Goal: Transaction & Acquisition: Purchase product/service

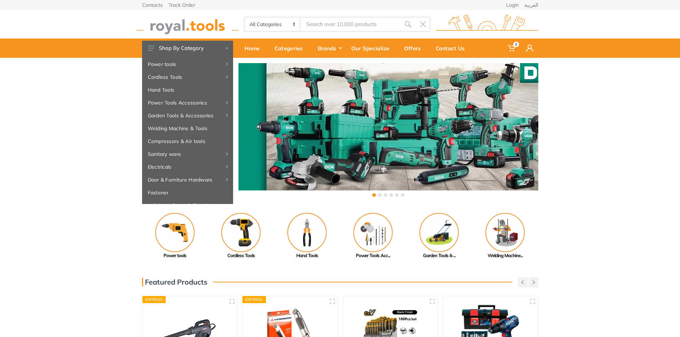
click at [354, 9] on div "Contacts Track Order Login العربية" at bounding box center [340, 5] width 396 height 10
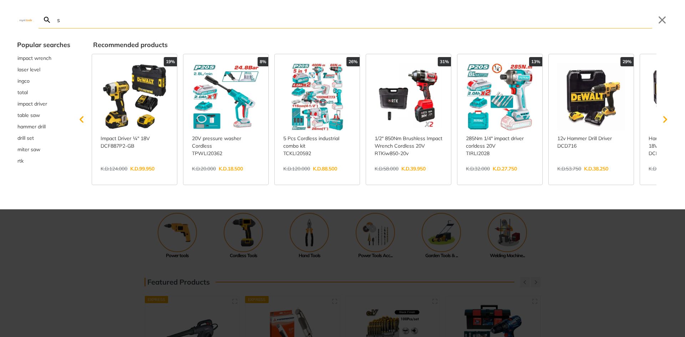
type input "sp"
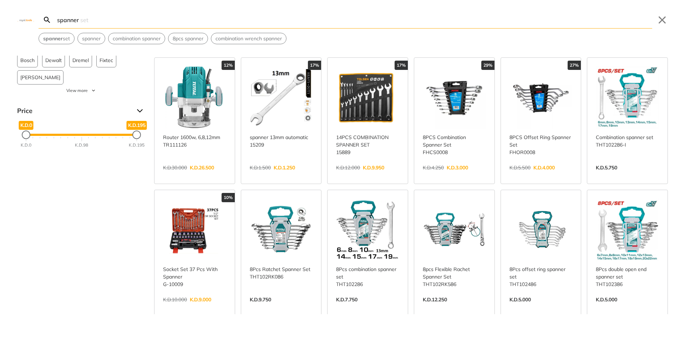
scroll to position [36, 0]
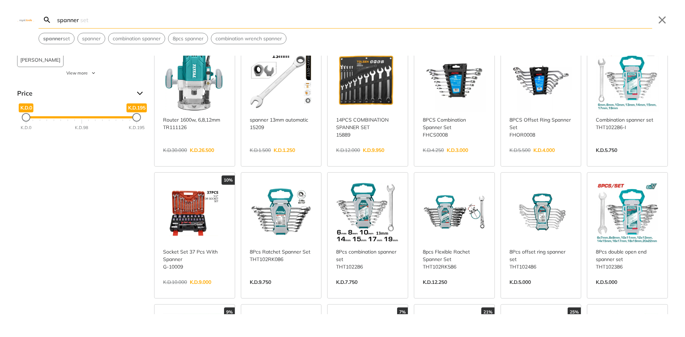
type input "spanner"
click at [281, 290] on link "View more →" at bounding box center [281, 290] width 63 height 0
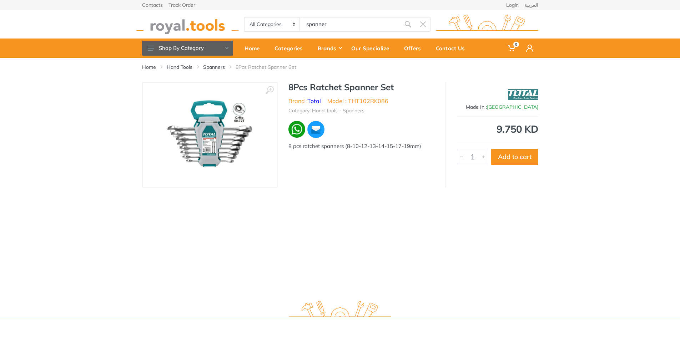
drag, startPoint x: 348, startPoint y: 146, endPoint x: 421, endPoint y: 147, distance: 72.4
click at [421, 147] on div "8 pcs ratchet spanners (8-10-12-13-14-15-17-19mm)" at bounding box center [361, 146] width 146 height 8
copy div "8-10-12-13-14-15-17-19mm"
